Goal: Task Accomplishment & Management: Complete application form

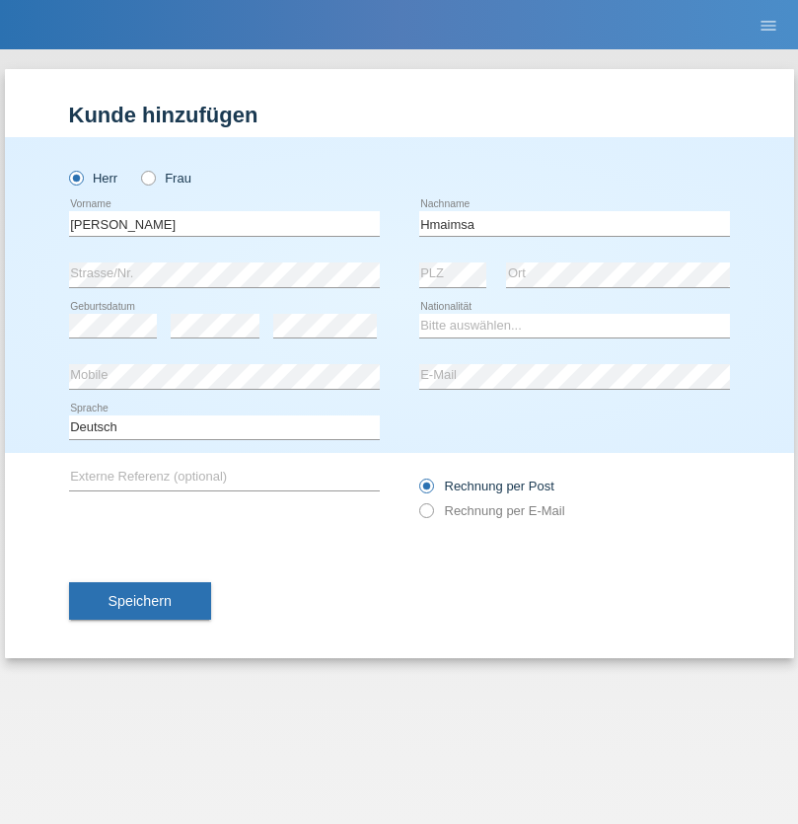
type input "Hmaimsa"
select select "IT"
select select "C"
select select "01"
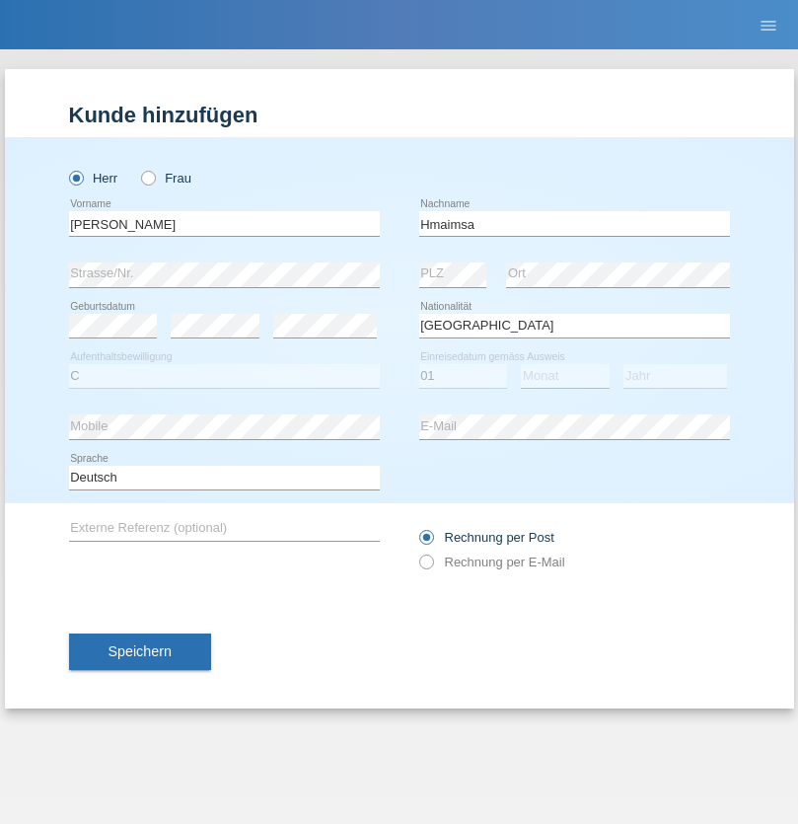
select select "08"
select select "2021"
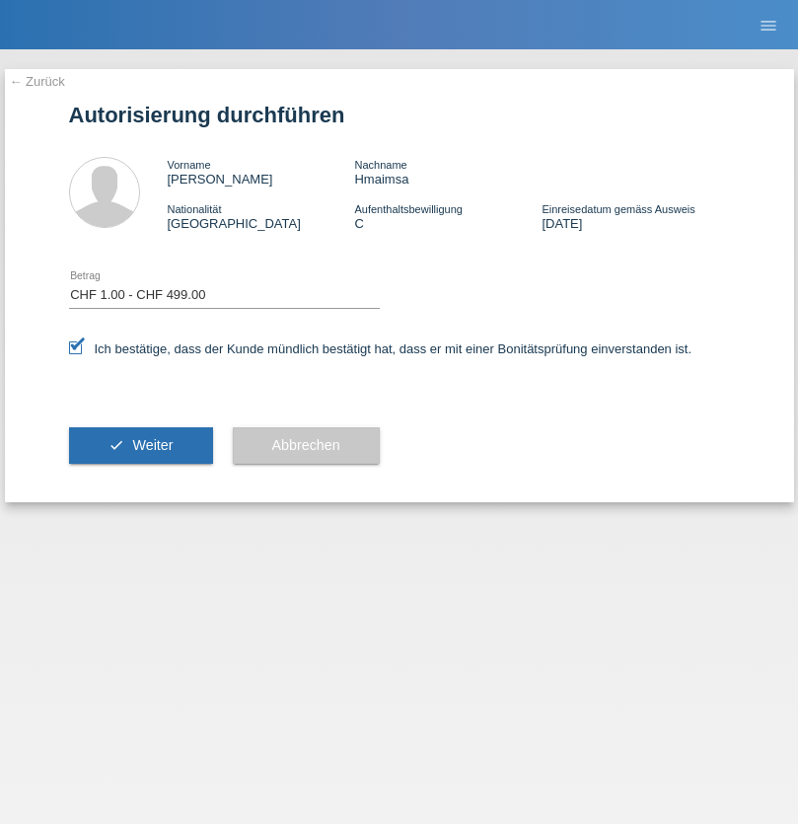
select select "1"
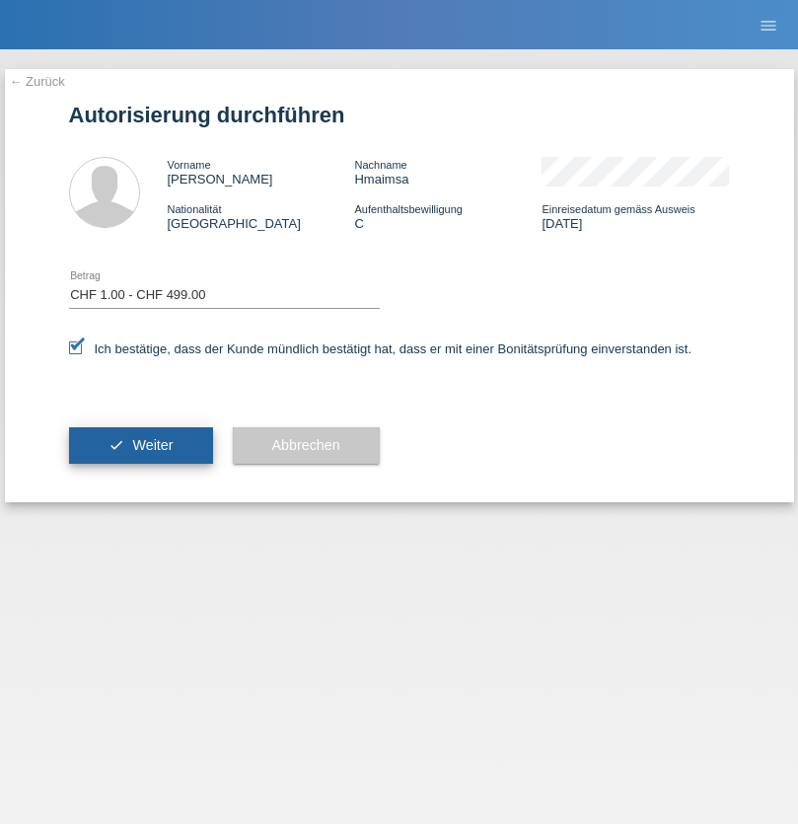
click at [140, 445] on span "Weiter" at bounding box center [152, 445] width 40 height 16
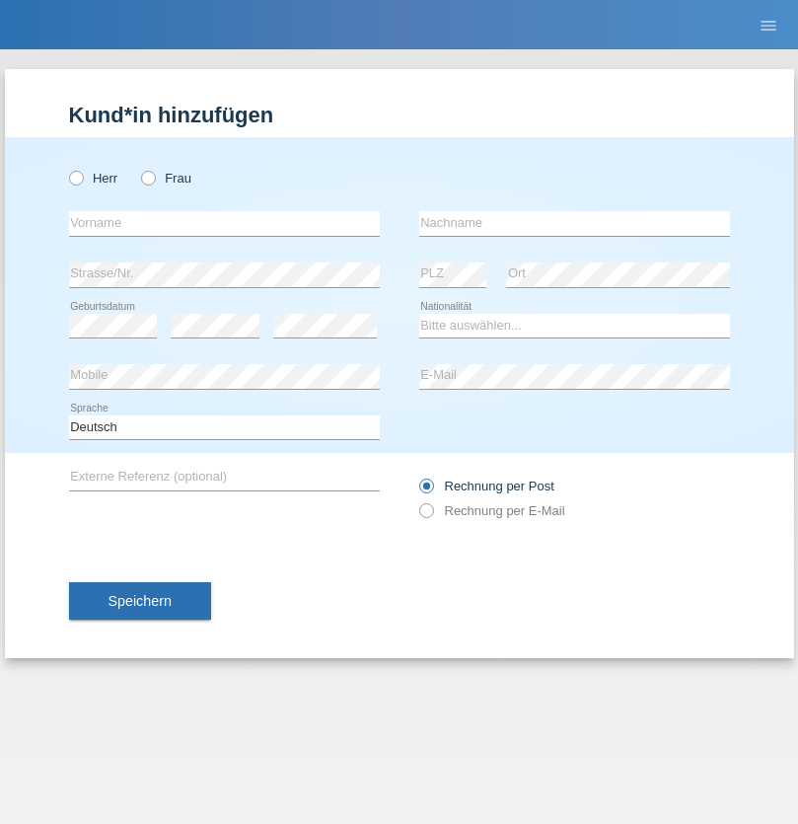
radio input "true"
click at [224, 223] on input "text" at bounding box center [224, 223] width 311 height 25
type input "firat"
click at [574, 223] on input "text" at bounding box center [574, 223] width 311 height 25
type input "kara"
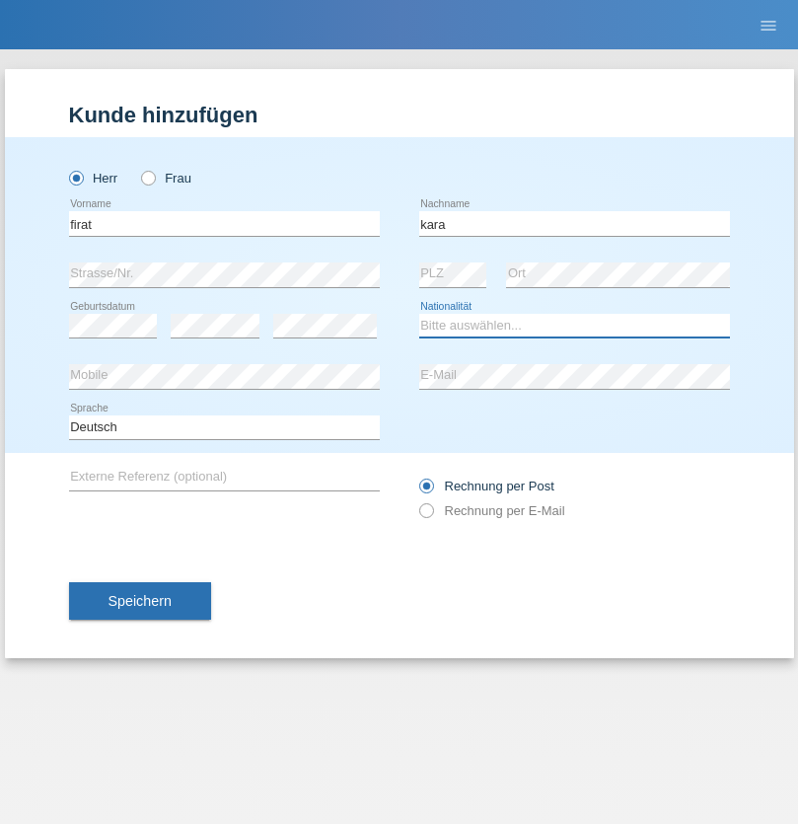
select select "CH"
radio input "true"
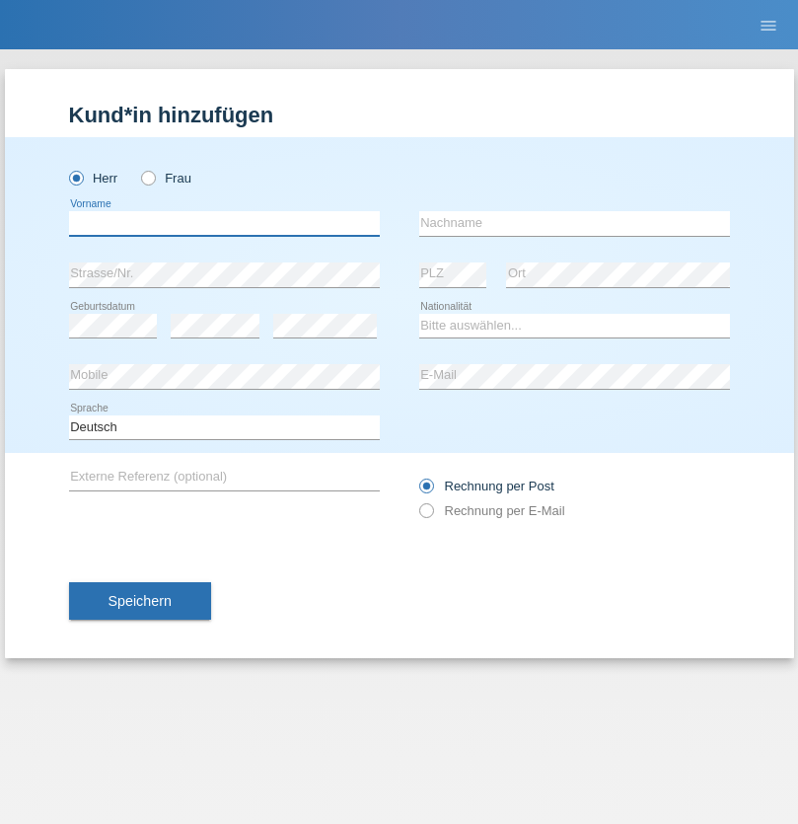
click at [224, 223] on input "text" at bounding box center [224, 223] width 311 height 25
type input "Bogdan"
click at [574, 223] on input "text" at bounding box center [574, 223] width 311 height 25
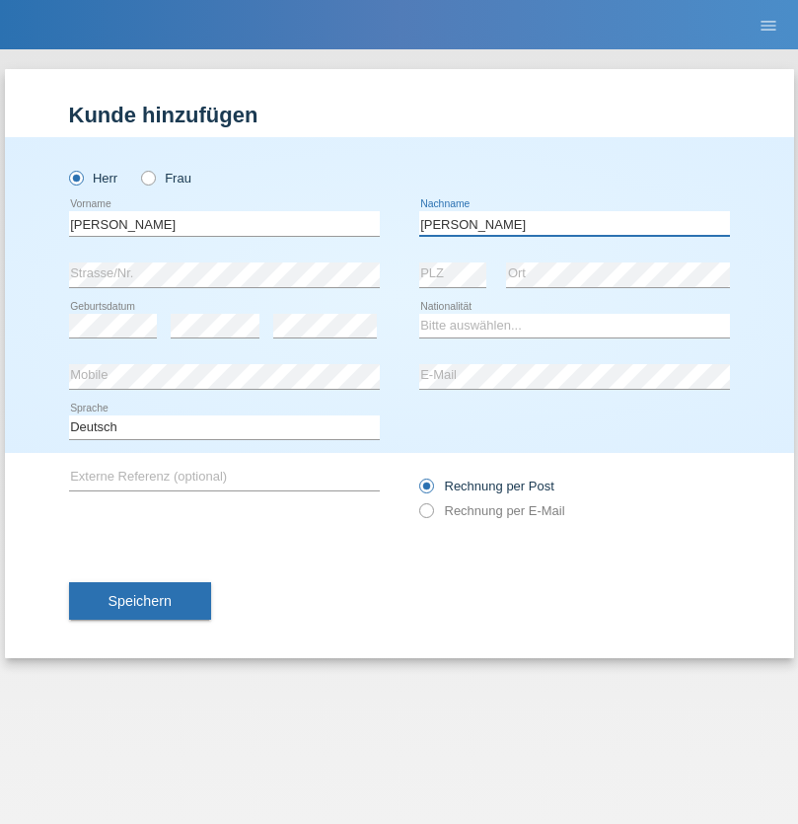
type input "Cristian"
select select "RO"
select select "C"
select select "11"
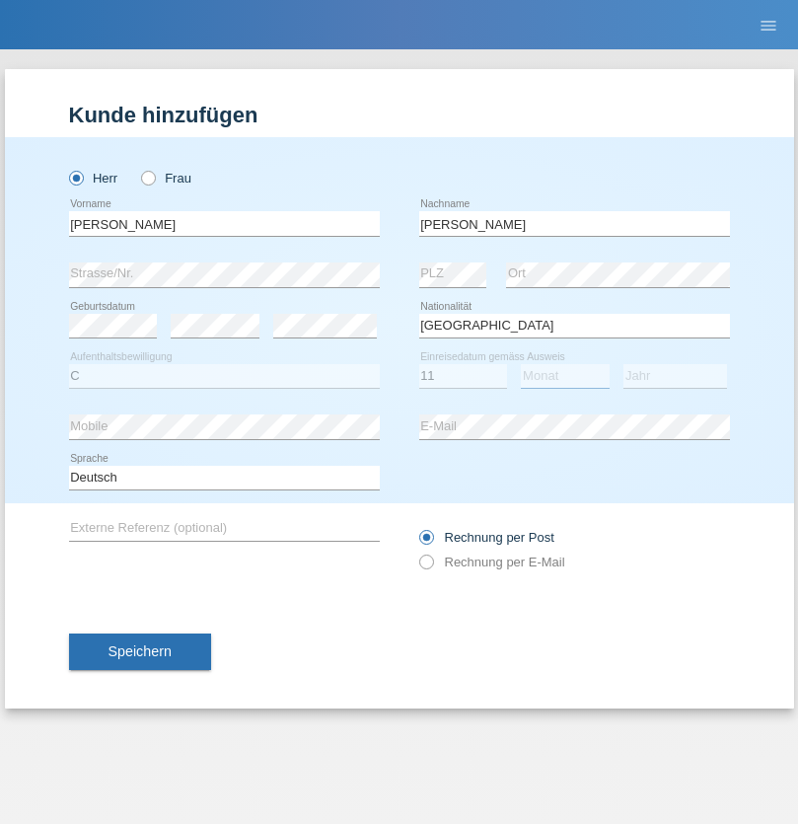
select select "02"
select select "2011"
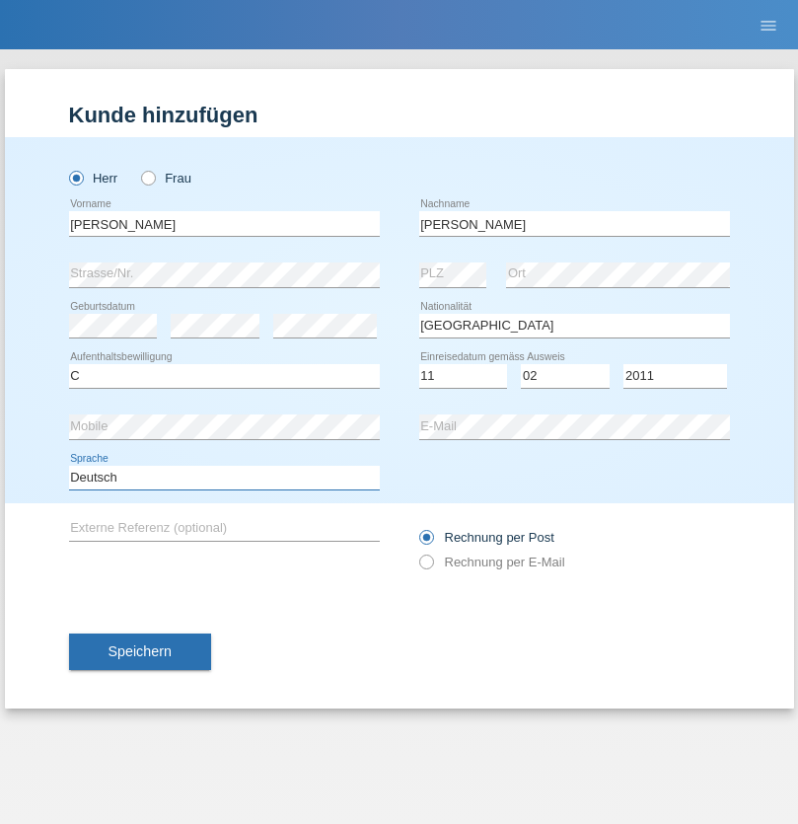
select select "en"
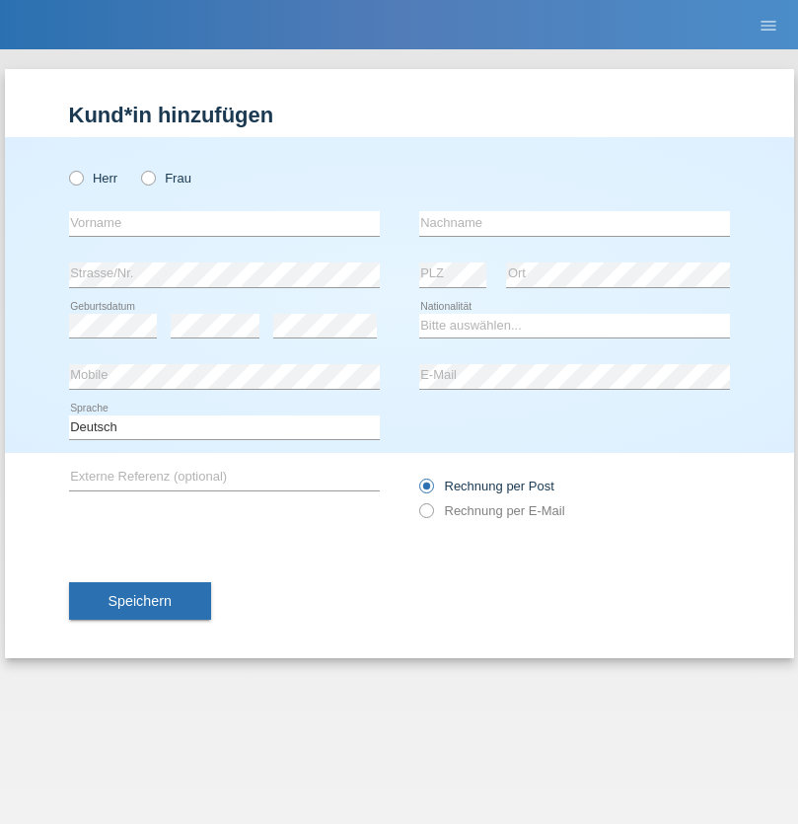
radio input "true"
click at [224, 223] on input "text" at bounding box center [224, 223] width 311 height 25
type input "[PERSON_NAME]"
click at [574, 223] on input "text" at bounding box center [574, 223] width 311 height 25
type input "Ymeri"
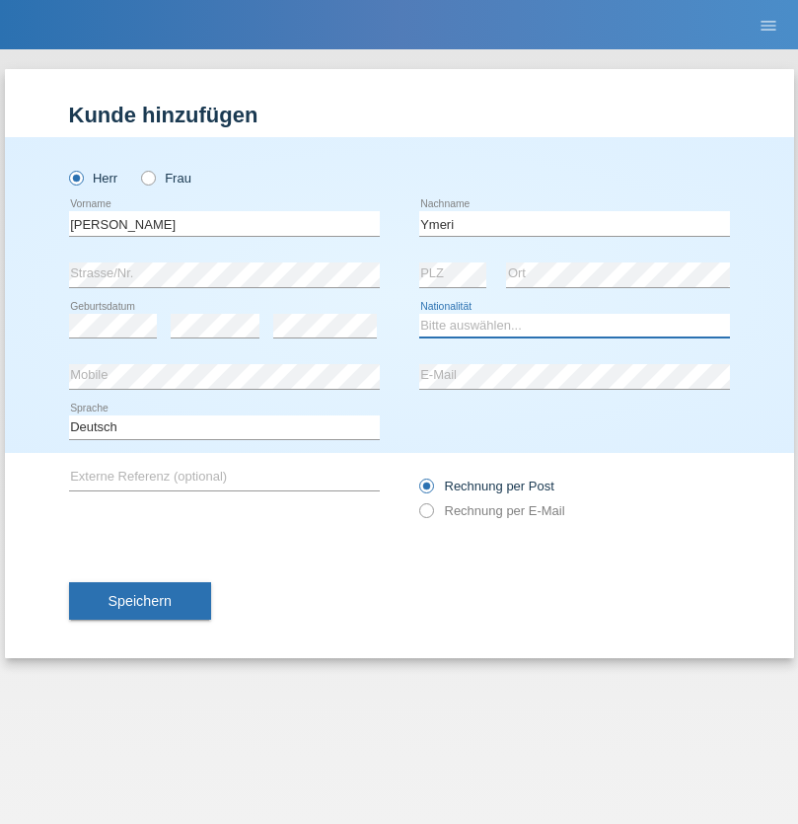
select select "XK"
select select "C"
select select "21"
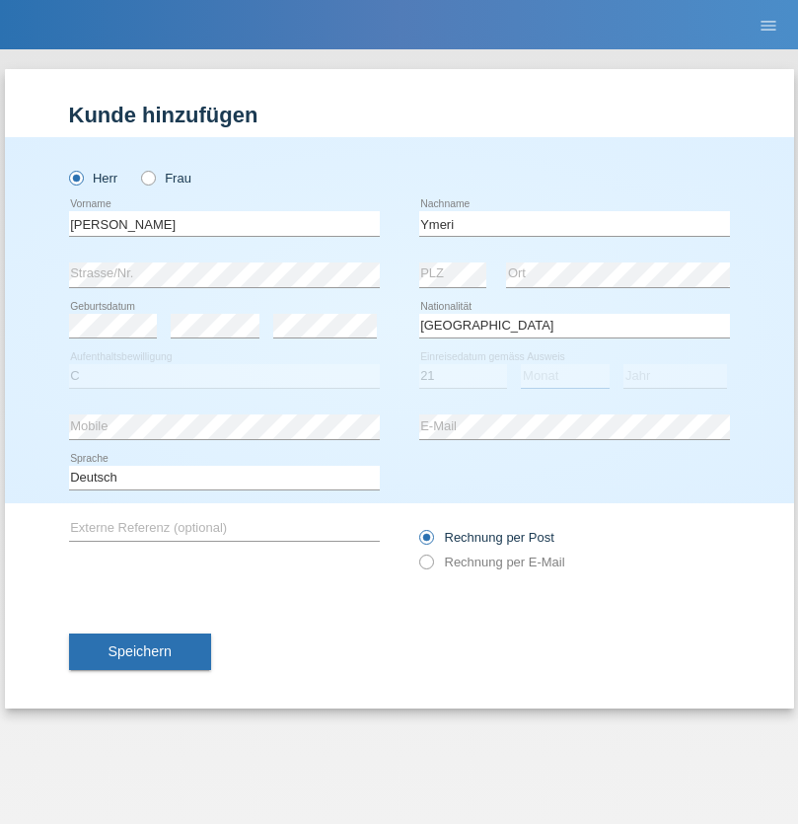
select select "03"
select select "1991"
